Goal: Task Accomplishment & Management: Use online tool/utility

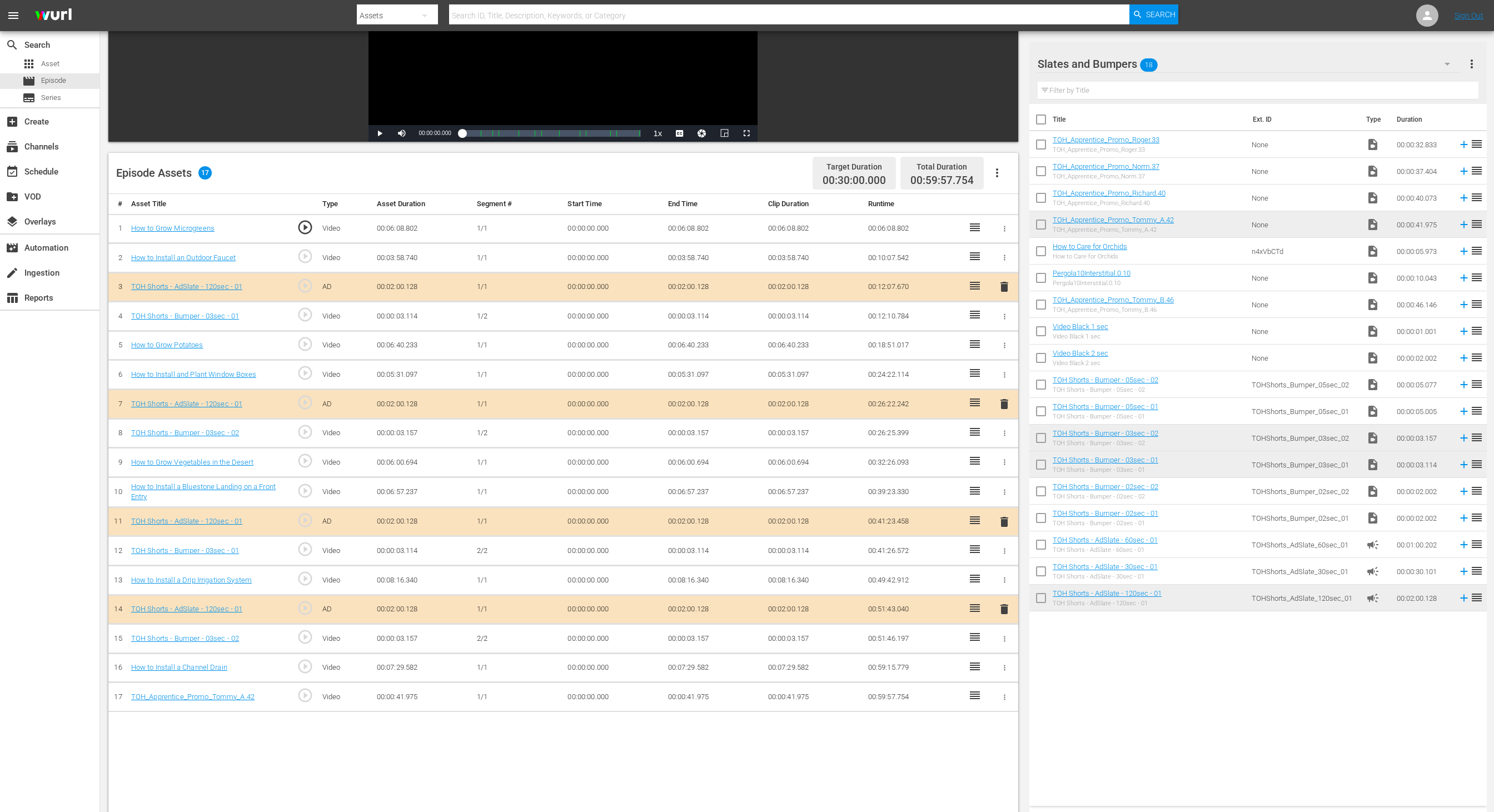
scroll to position [178, 0]
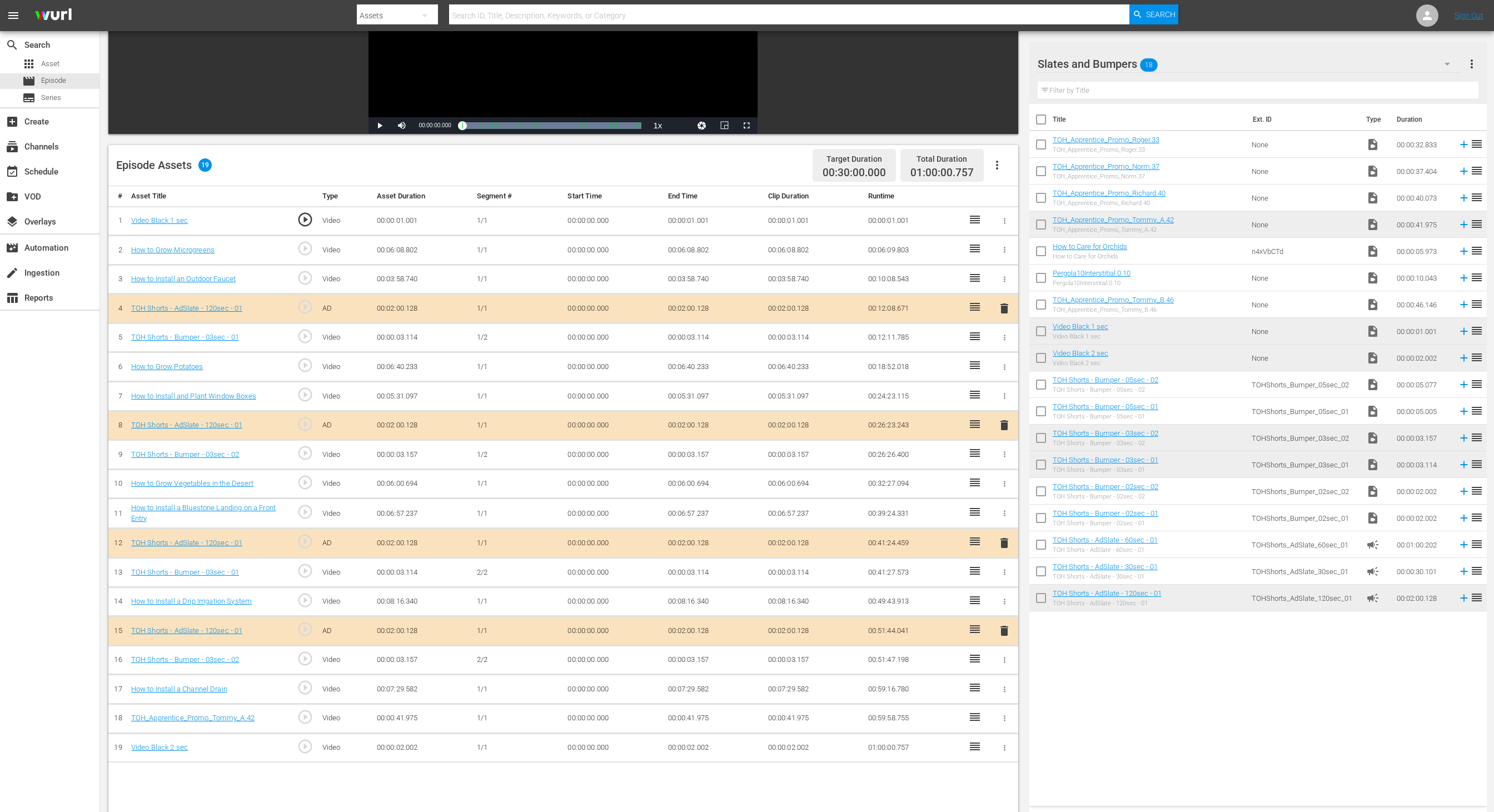
click at [689, 738] on td "00:00:02.002" at bounding box center [713, 748] width 100 height 30
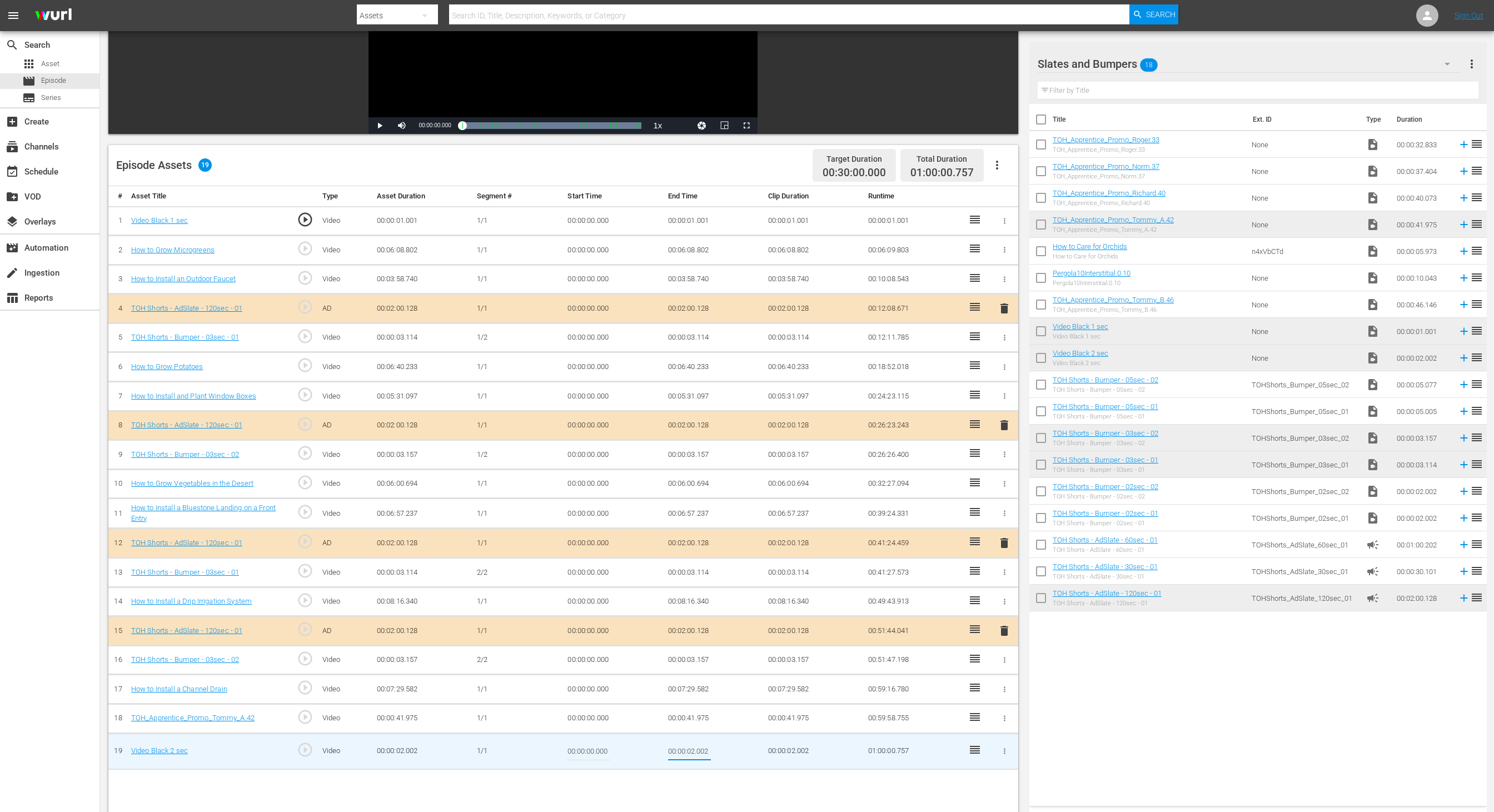
click at [689, 738] on input "00:00:02.002" at bounding box center [689, 751] width 43 height 27
click at [692, 742] on input "00:00:02.002" at bounding box center [689, 751] width 43 height 27
type input "00:00:0.245"
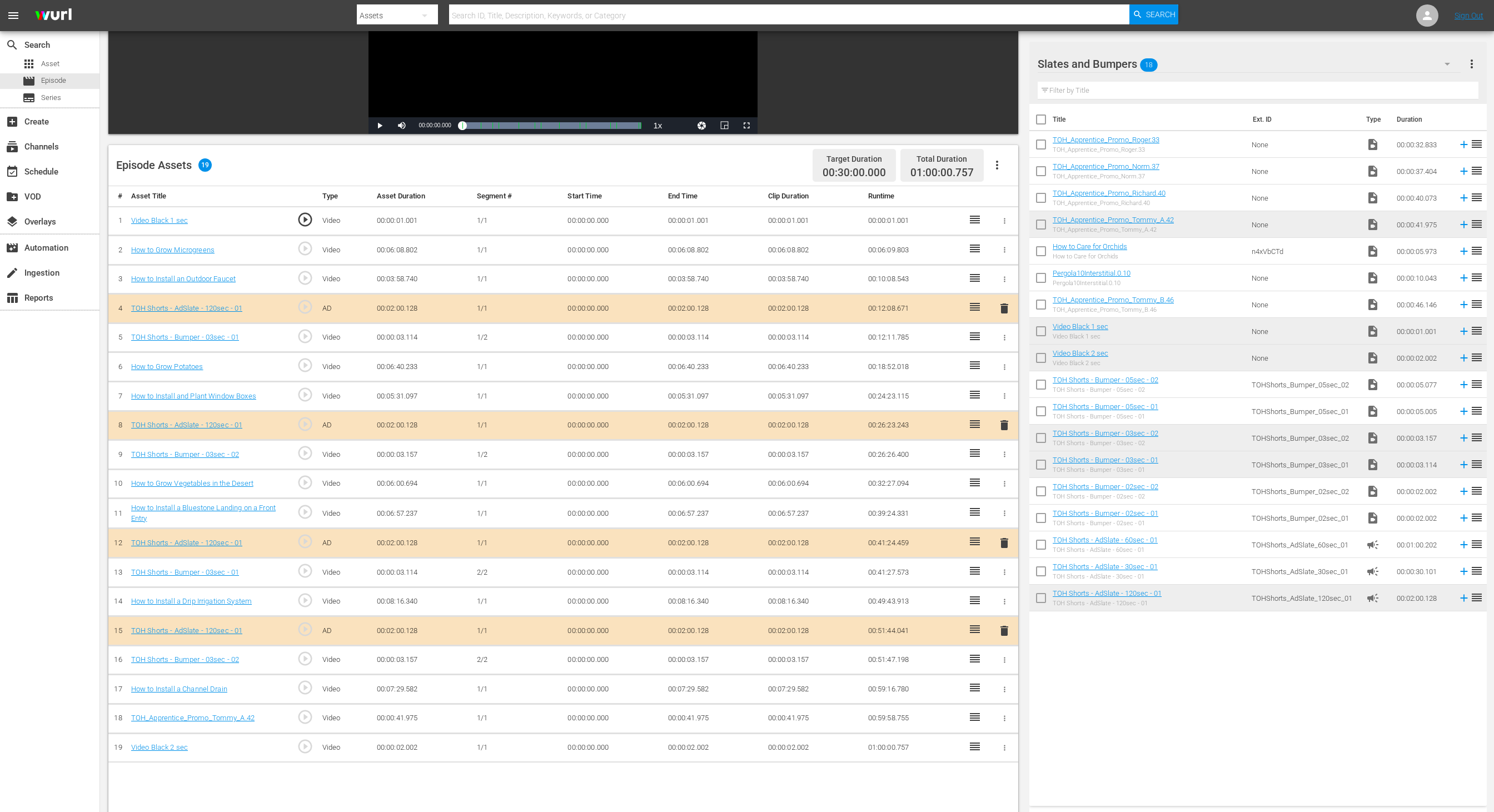
click at [685, 742] on td "00:00:02.002" at bounding box center [713, 748] width 100 height 30
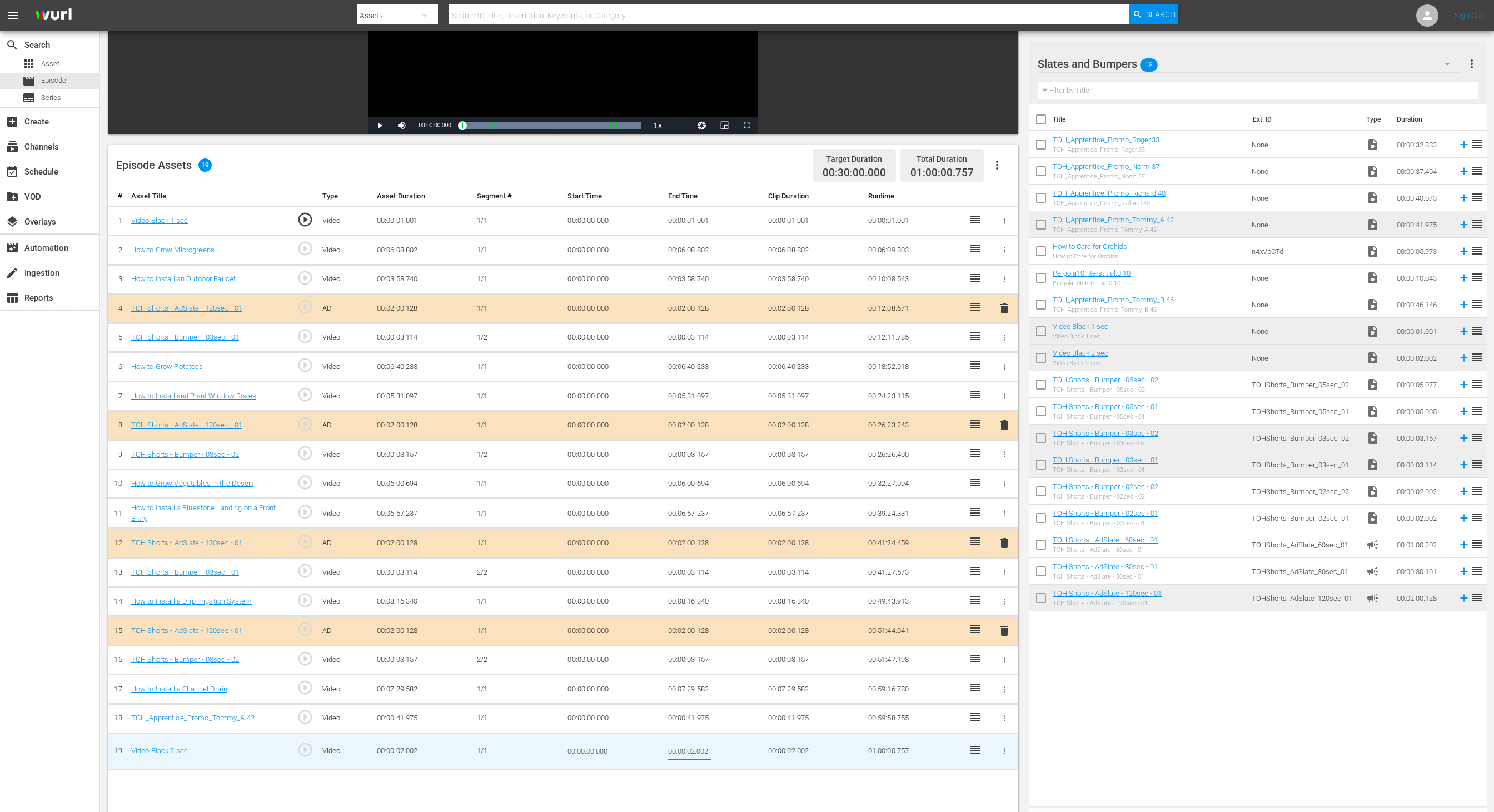
click at [694, 741] on input "00:00:02.002" at bounding box center [689, 751] width 43 height 27
type input "00:00:01.245"
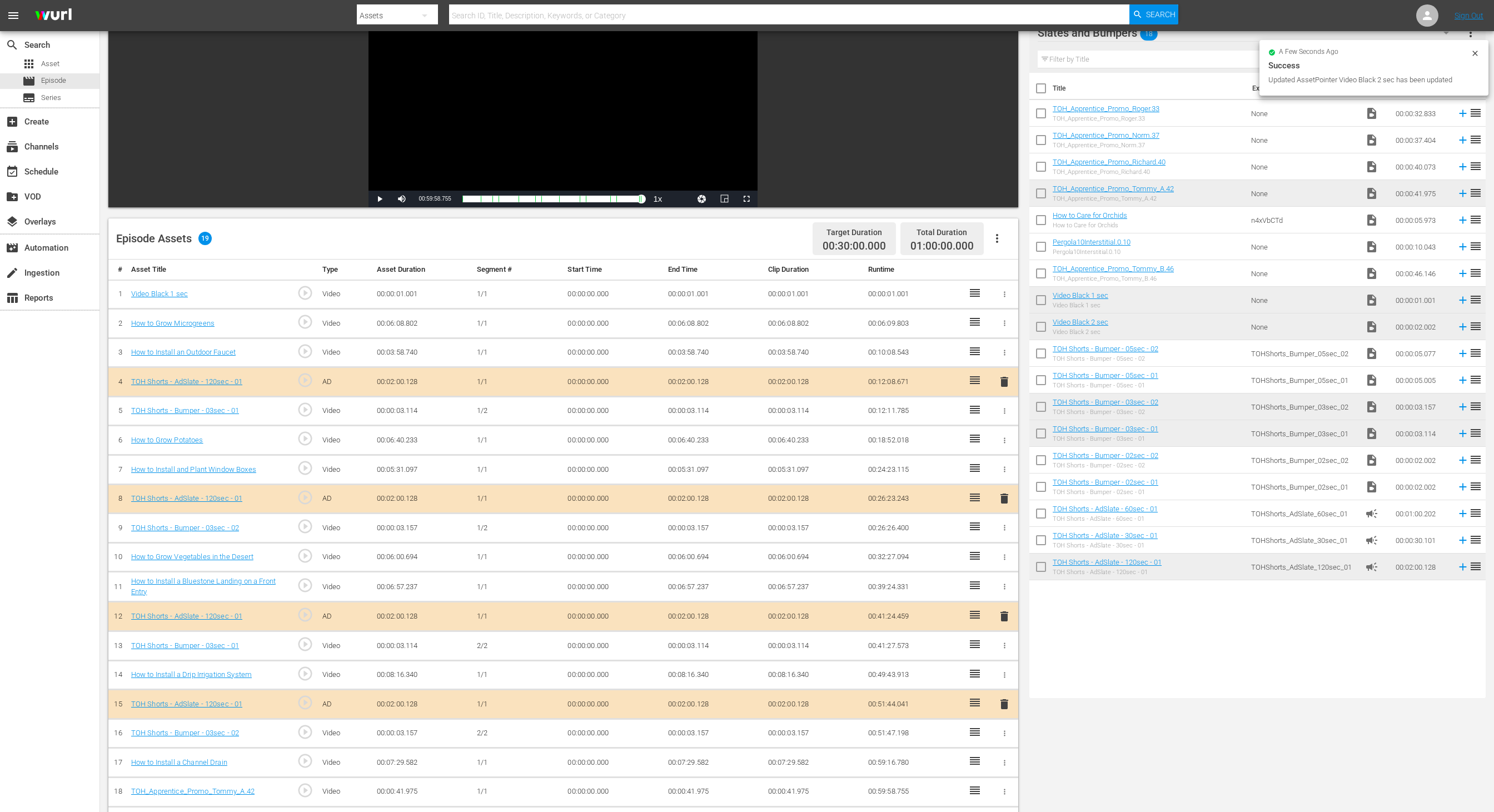
scroll to position [0, 0]
